Goal: Information Seeking & Learning: Learn about a topic

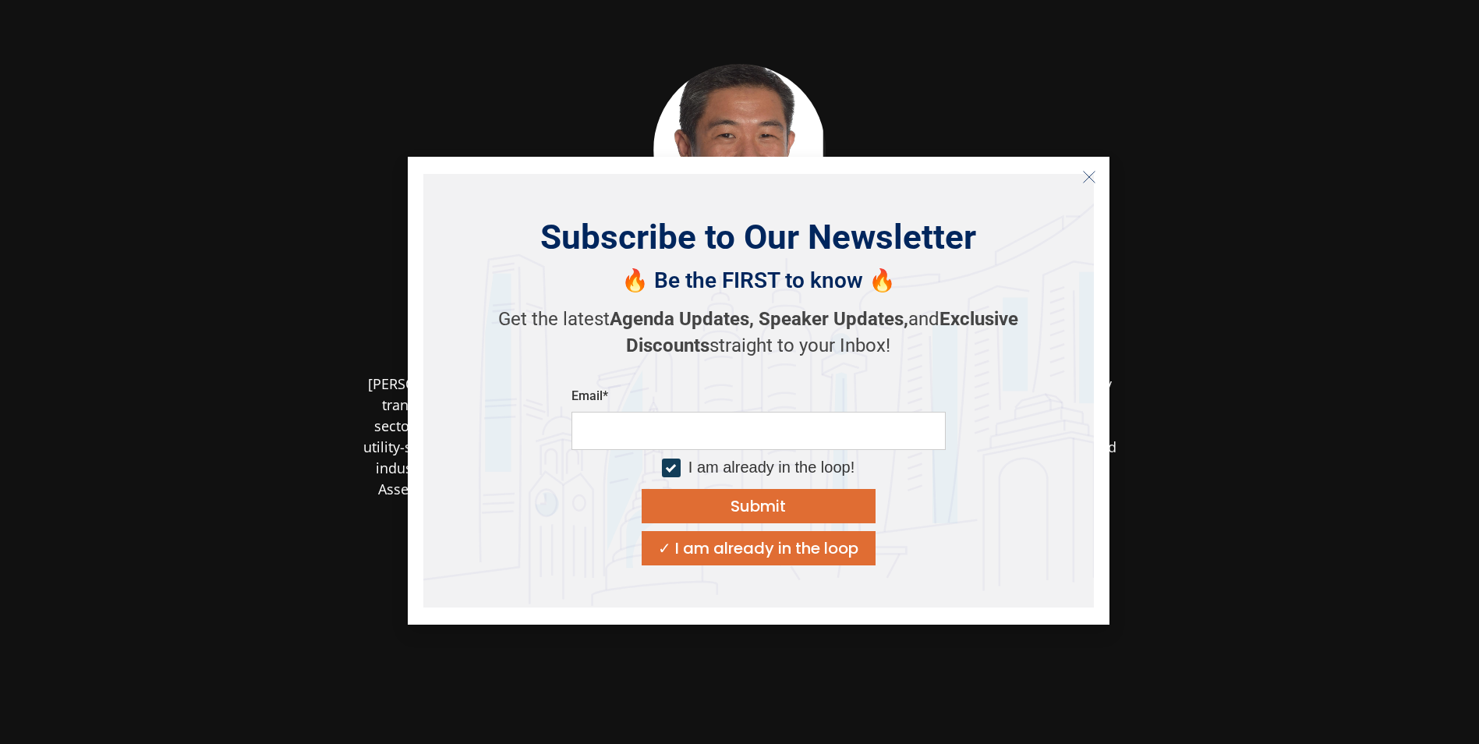
click at [1083, 177] on icon "Close" at bounding box center [1089, 177] width 14 height 14
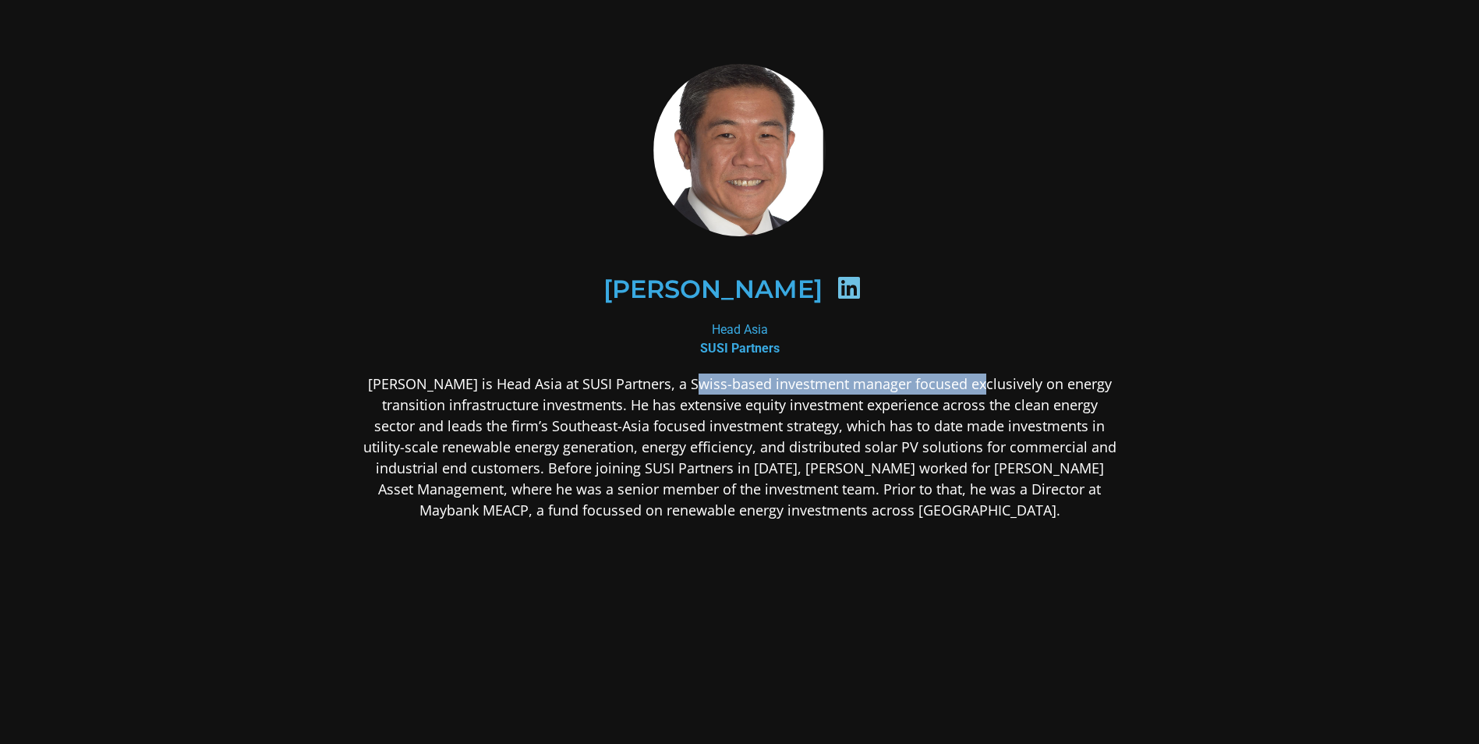
drag, startPoint x: 746, startPoint y: 391, endPoint x: 989, endPoint y: 385, distance: 242.5
click at [989, 385] on p "[PERSON_NAME] is Head Asia at SUSI Partners, a Swiss-based investment manager f…" at bounding box center [740, 446] width 758 height 147
drag, startPoint x: 989, startPoint y: 385, endPoint x: 999, endPoint y: 405, distance: 22.0
click at [999, 405] on p "[PERSON_NAME] is Head Asia at SUSI Partners, a Swiss-based investment manager f…" at bounding box center [740, 446] width 758 height 147
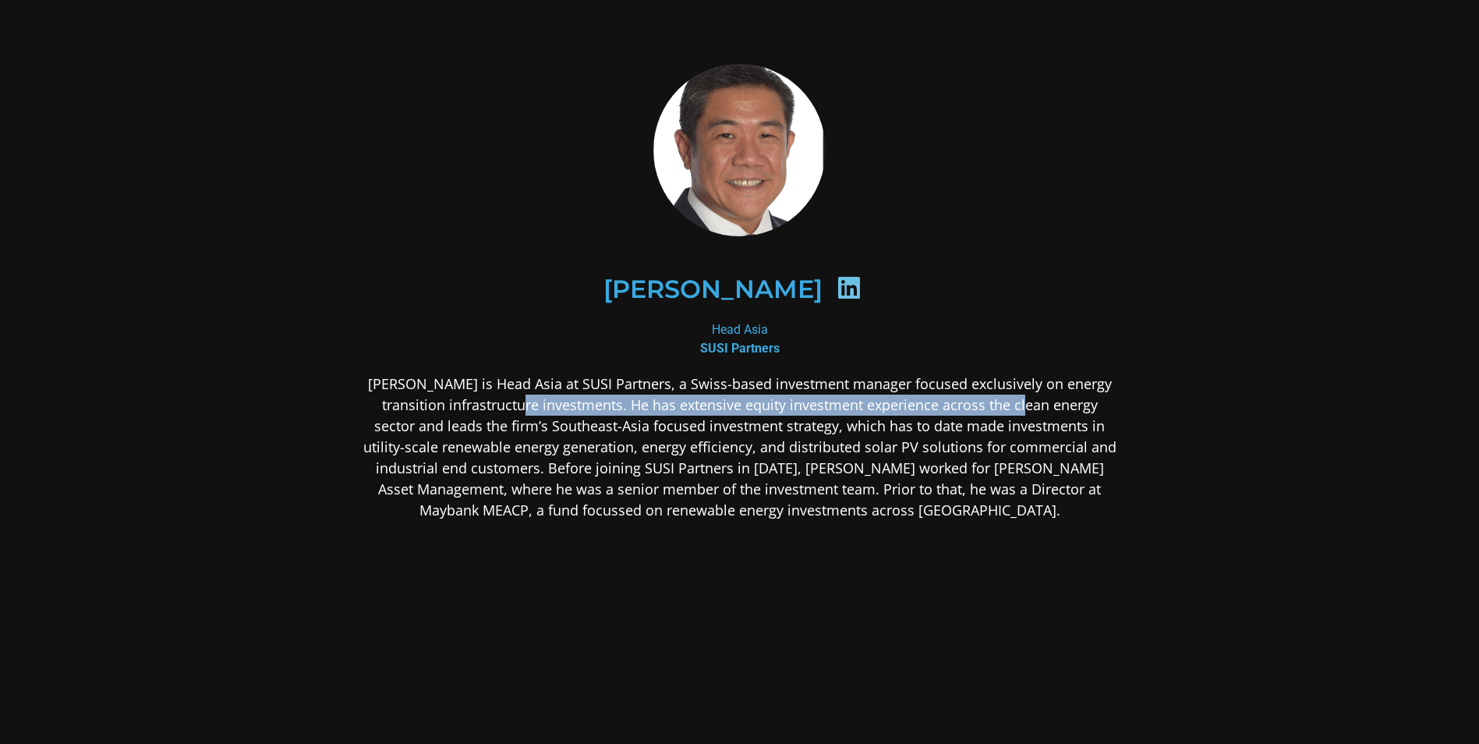
drag, startPoint x: 999, startPoint y: 405, endPoint x: 557, endPoint y: 412, distance: 442.1
click at [557, 412] on p "[PERSON_NAME] is Head Asia at SUSI Partners, a Swiss-based investment manager f…" at bounding box center [740, 446] width 758 height 147
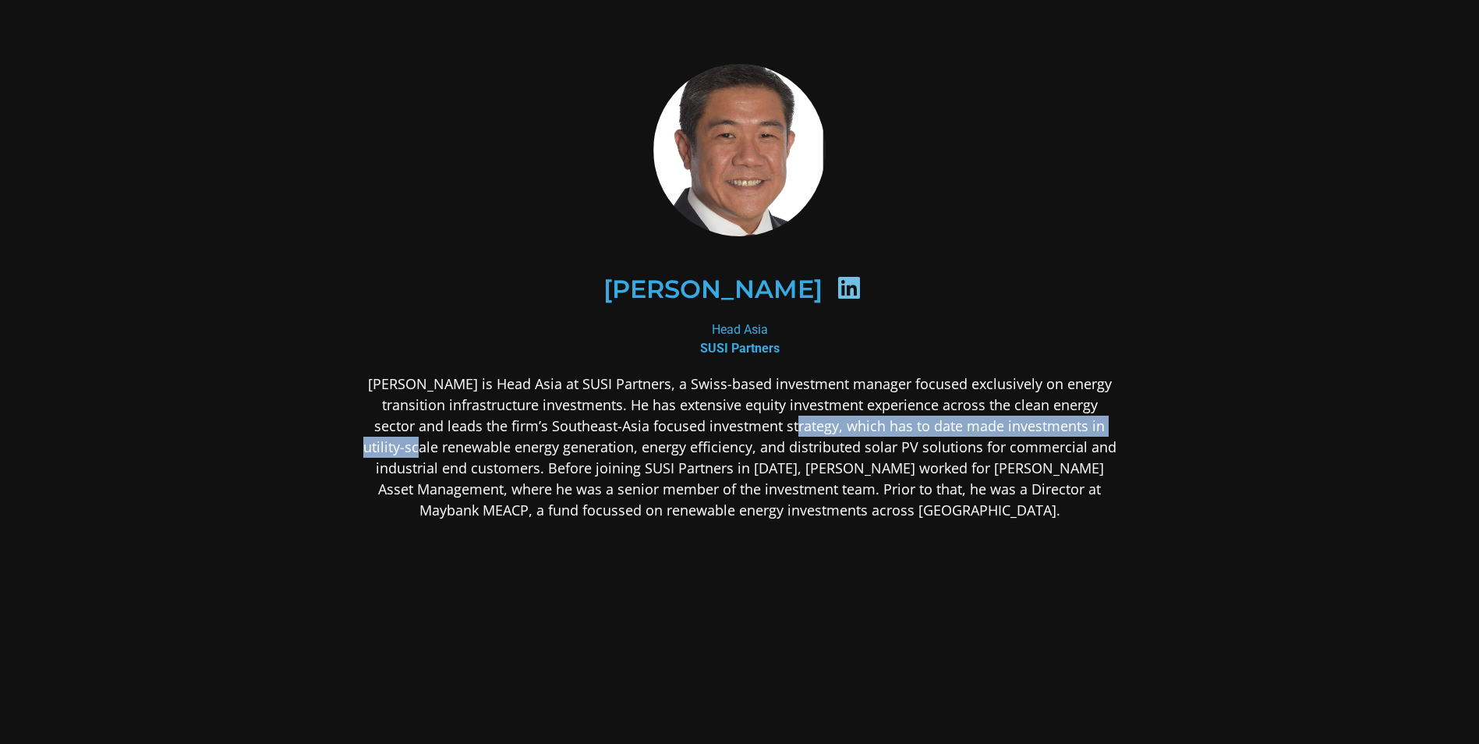
drag, startPoint x: 755, startPoint y: 419, endPoint x: 1165, endPoint y: 417, distance: 410.1
click at [1165, 417] on section "[PERSON_NAME] Head Asia SUSI Partners" at bounding box center [739, 412] width 1479 height 825
drag, startPoint x: 1165, startPoint y: 417, endPoint x: 1169, endPoint y: 429, distance: 12.6
click at [1169, 429] on section "[PERSON_NAME] Head Asia SUSI Partners" at bounding box center [739, 412] width 1479 height 825
click at [1109, 423] on p "[PERSON_NAME] is Head Asia at SUSI Partners, a Swiss-based investment manager f…" at bounding box center [740, 446] width 758 height 147
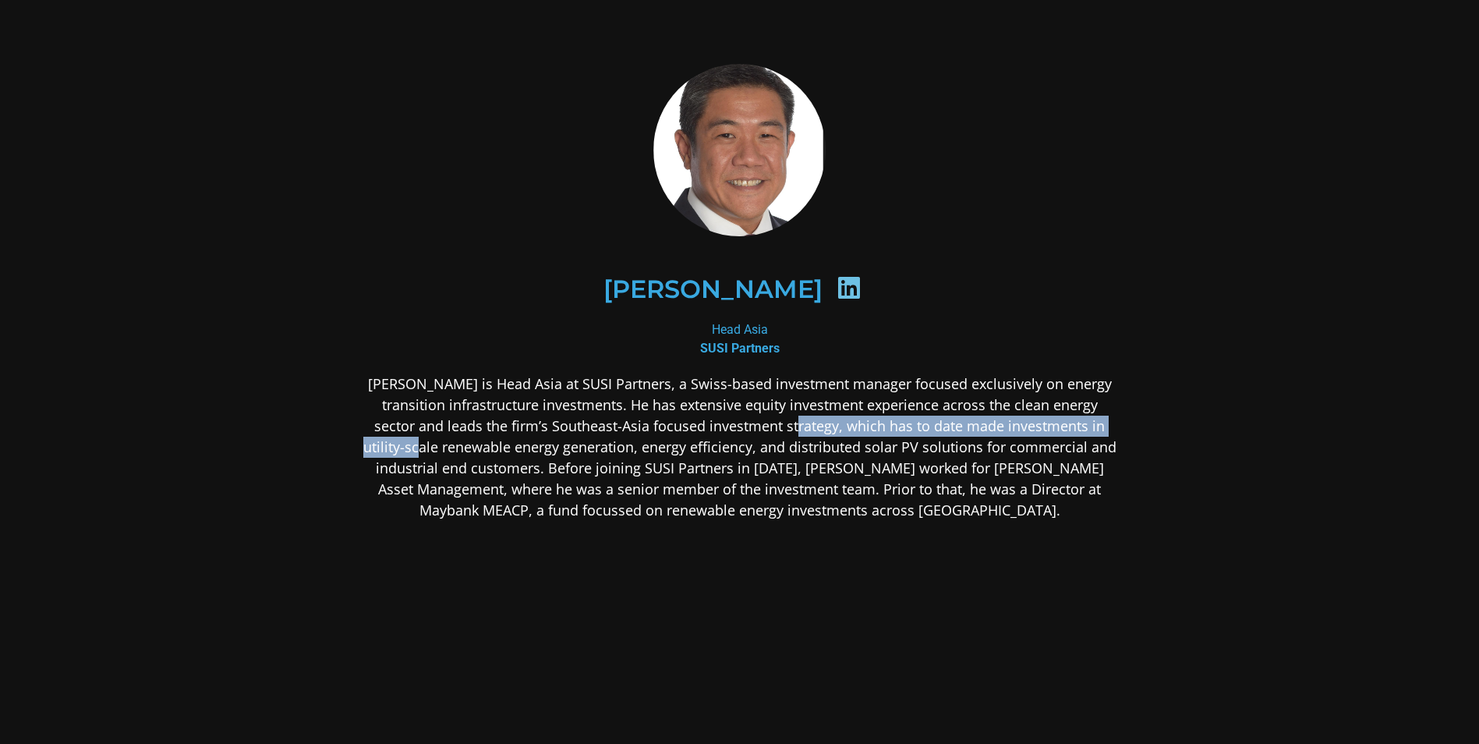
click at [1074, 420] on p "[PERSON_NAME] is Head Asia at SUSI Partners, a Swiss-based investment manager f…" at bounding box center [740, 446] width 758 height 147
click at [1071, 426] on p "[PERSON_NAME] is Head Asia at SUSI Partners, a Swiss-based investment manager f…" at bounding box center [740, 446] width 758 height 147
click at [792, 424] on p "[PERSON_NAME] is Head Asia at SUSI Partners, a Swiss-based investment manager f…" at bounding box center [740, 446] width 758 height 147
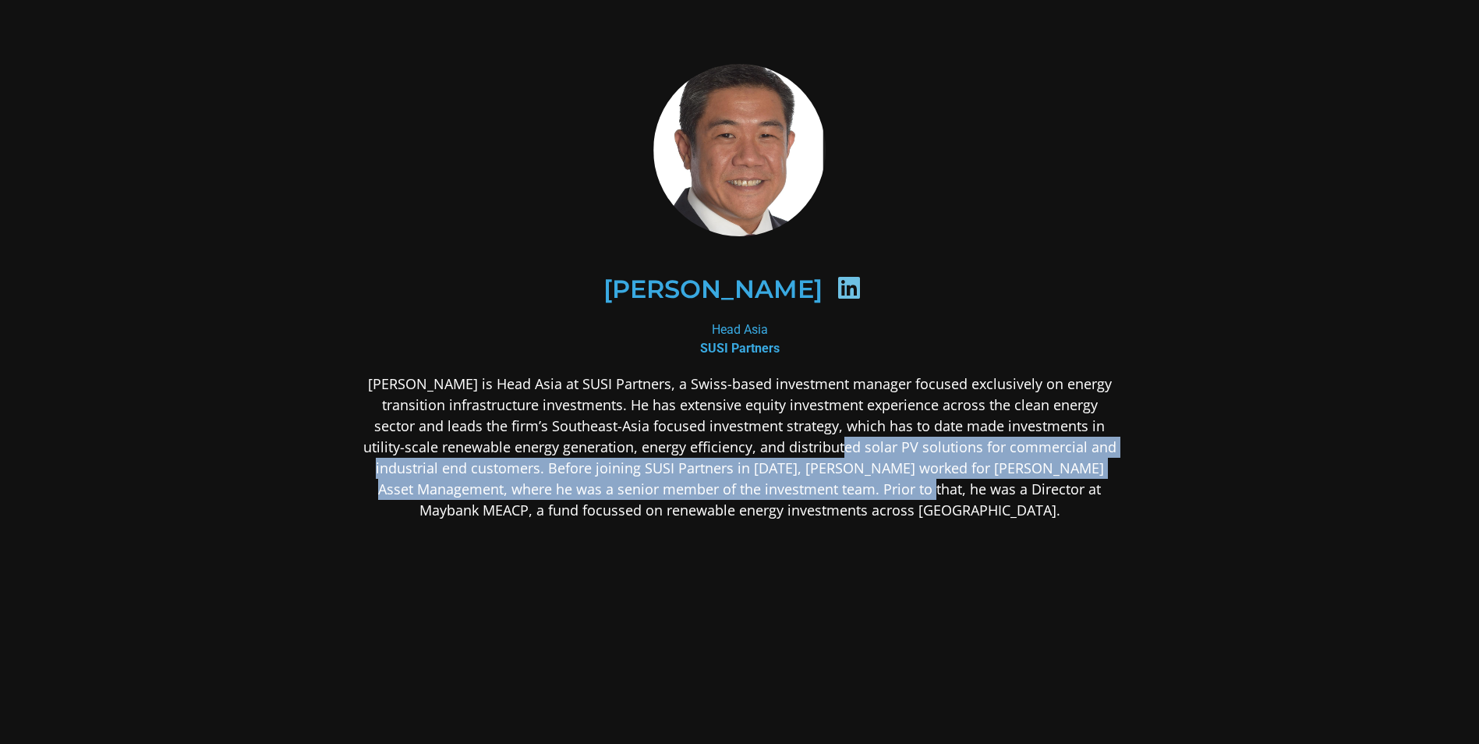
drag, startPoint x: 797, startPoint y: 450, endPoint x: 836, endPoint y: 501, distance: 64.6
click at [836, 501] on p "[PERSON_NAME] is Head Asia at SUSI Partners, a Swiss-based investment manager f…" at bounding box center [740, 446] width 758 height 147
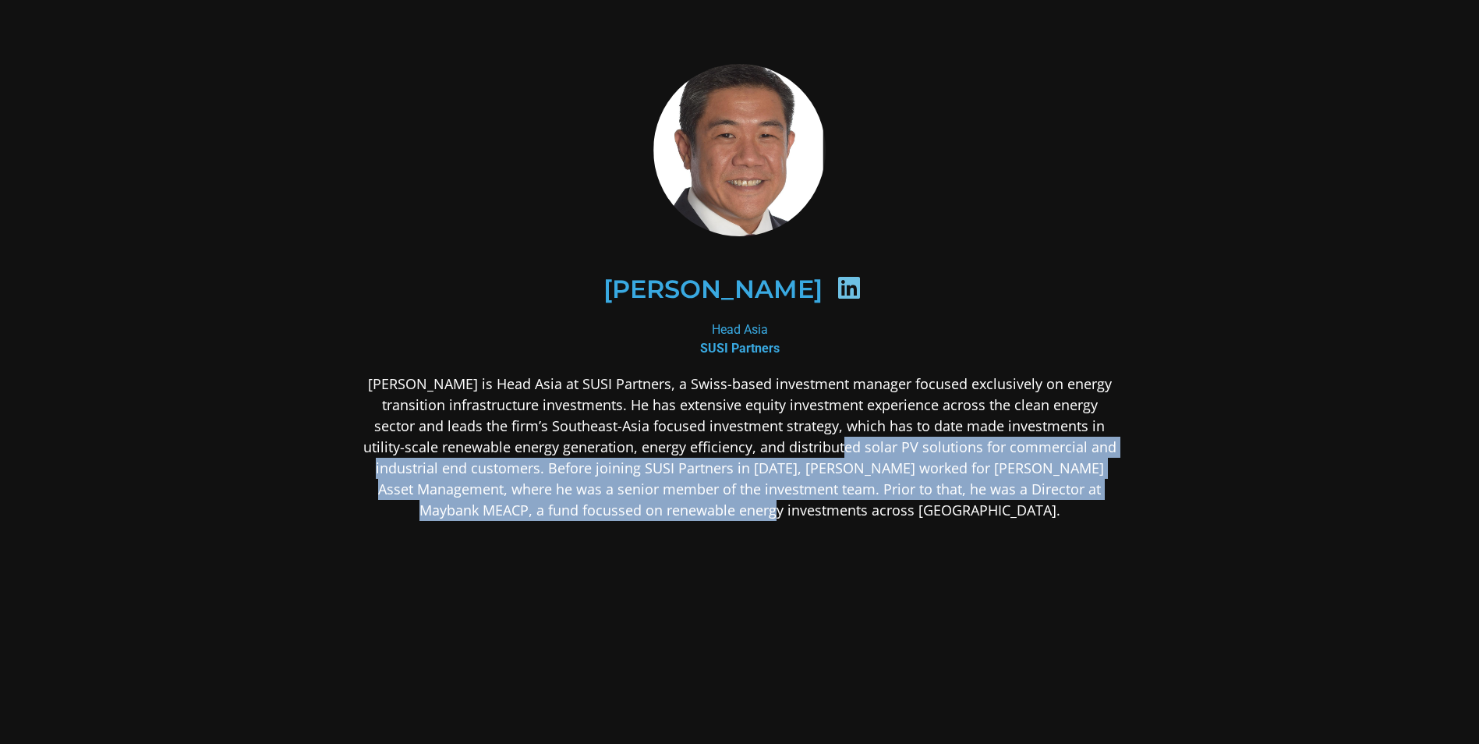
click at [837, 502] on p "[PERSON_NAME] is Head Asia at SUSI Partners, a Swiss-based investment manager f…" at bounding box center [740, 446] width 758 height 147
